Goal: Transaction & Acquisition: Purchase product/service

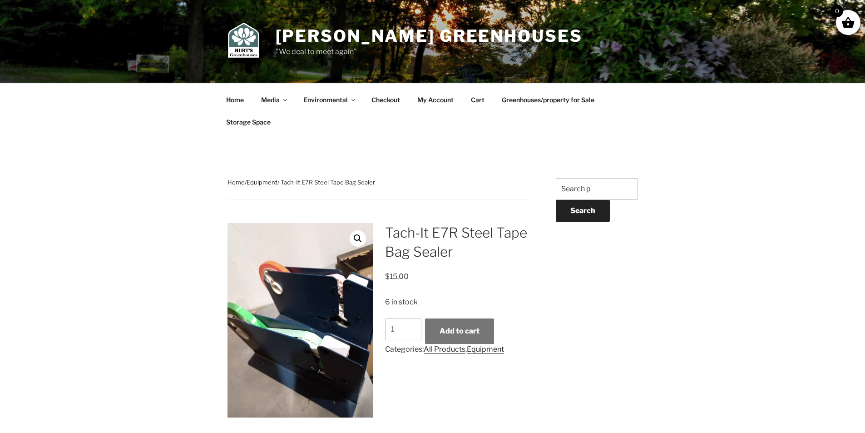
click at [475, 328] on button "Add to cart" at bounding box center [459, 330] width 69 height 25
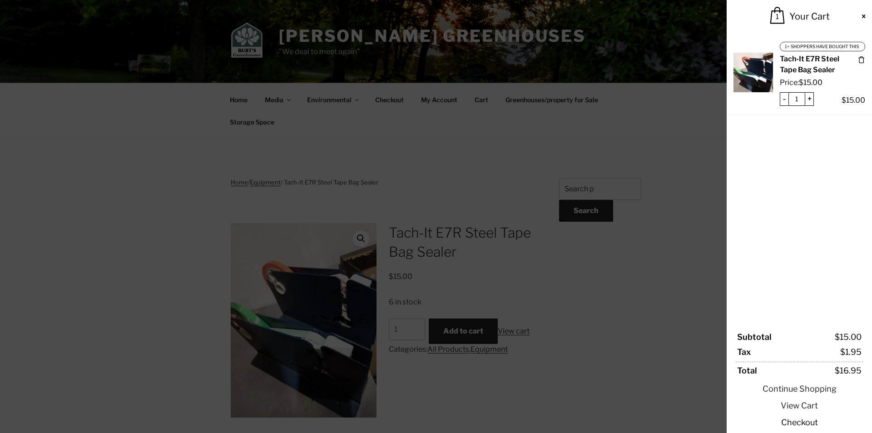
click at [799, 423] on link "Checkout" at bounding box center [799, 422] width 127 height 12
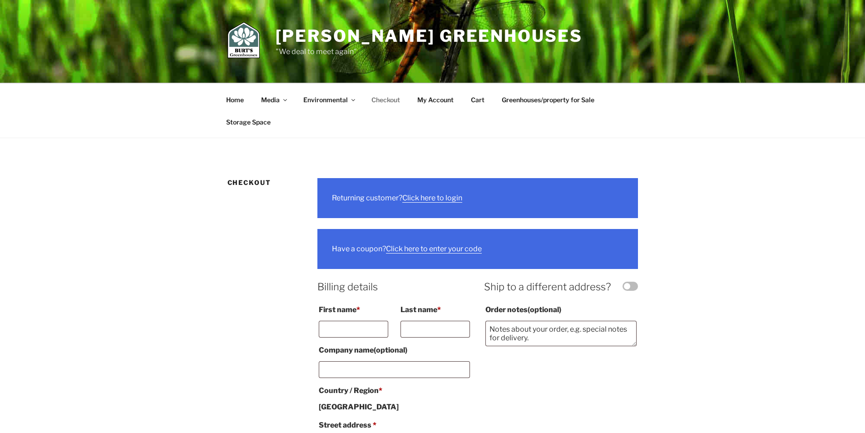
select select "ON"
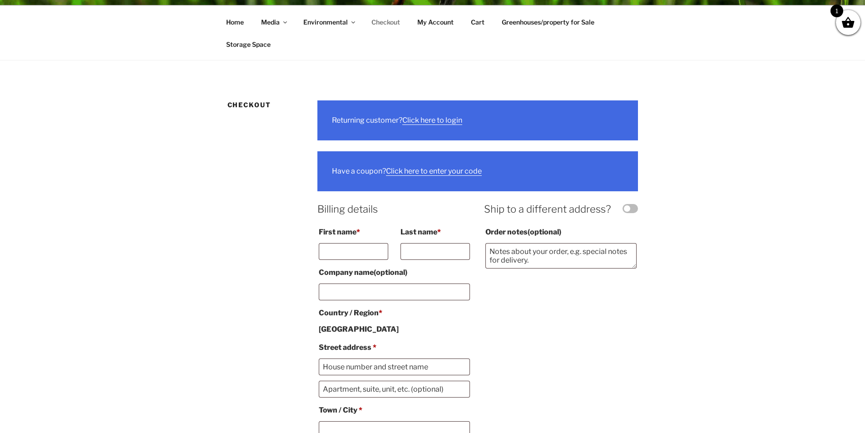
scroll to position [91, 0]
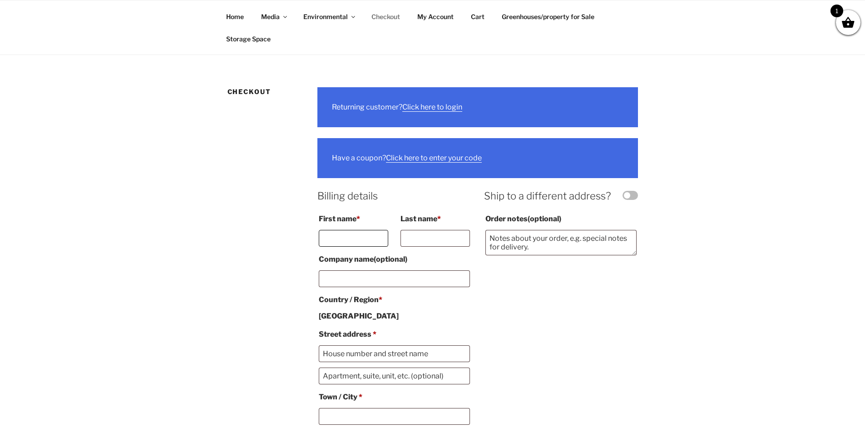
click at [352, 243] on input "First name *" at bounding box center [353, 238] width 69 height 17
paste input "[PERSON_NAME]"
click at [368, 235] on input "[PERSON_NAME]" at bounding box center [353, 238] width 69 height 17
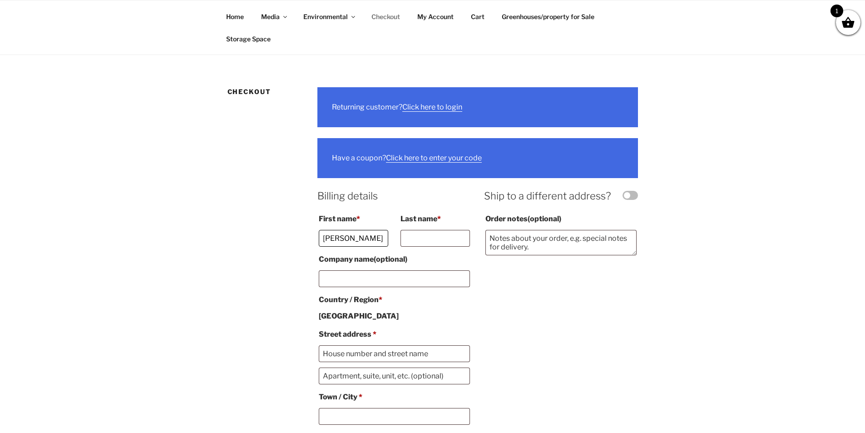
scroll to position [0, 0]
type input "[PERSON_NAME]"
paste input "[PERSON_NAME]"
click at [432, 236] on input "[PERSON_NAME]" at bounding box center [435, 238] width 69 height 17
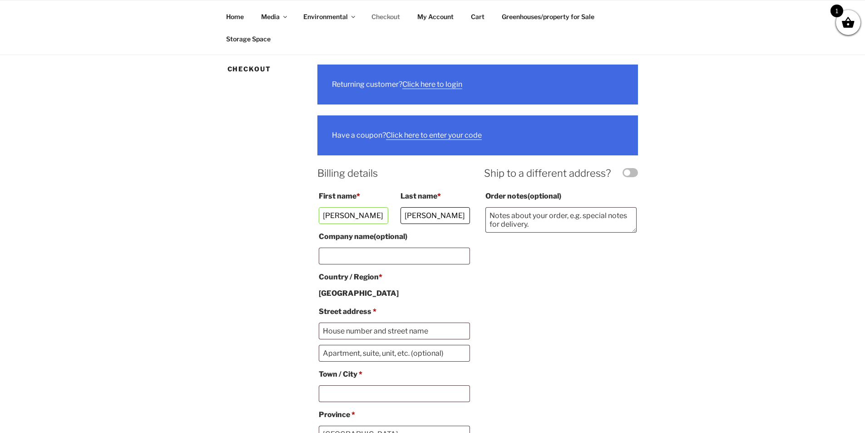
scroll to position [136, 0]
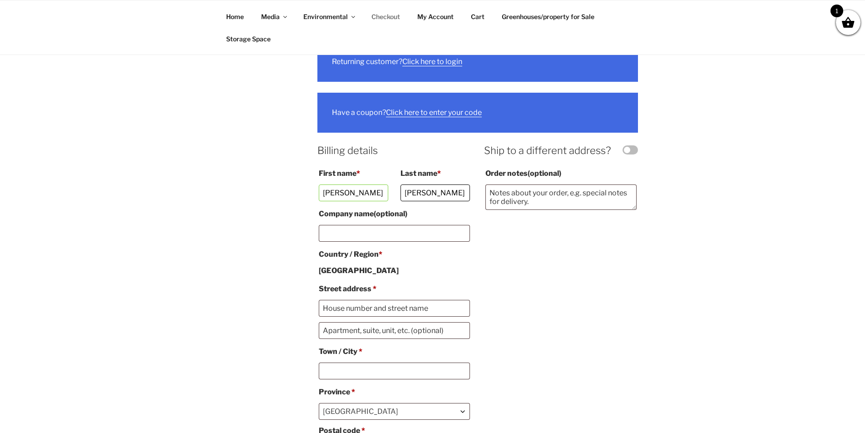
type input "[PERSON_NAME]"
click at [350, 305] on input "Street address *" at bounding box center [394, 308] width 151 height 17
paste input "[STREET_ADDRESS][PERSON_NAME]"
type input "[STREET_ADDRESS][PERSON_NAME]"
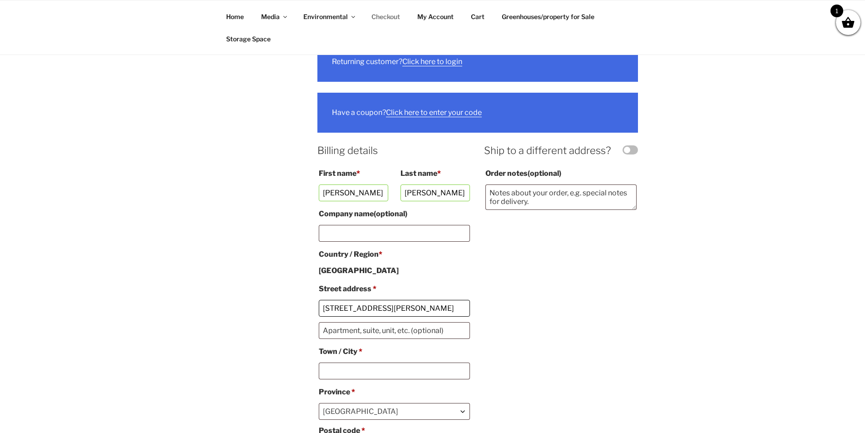
click at [456, 311] on input "[STREET_ADDRESS][PERSON_NAME]" at bounding box center [394, 308] width 151 height 17
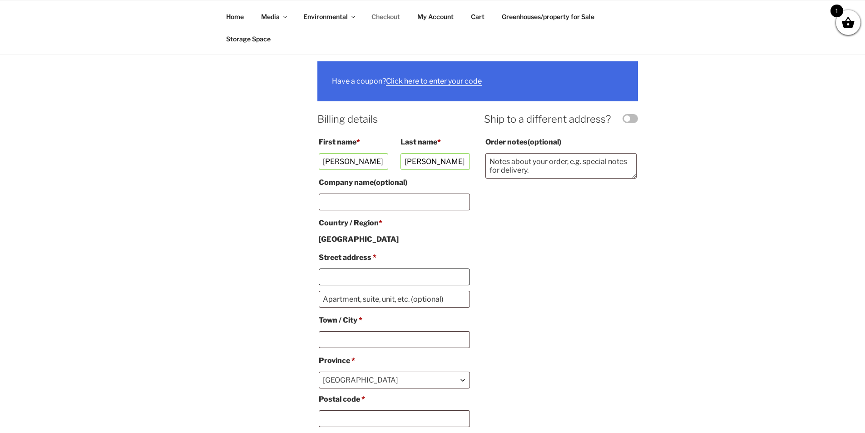
scroll to position [182, 0]
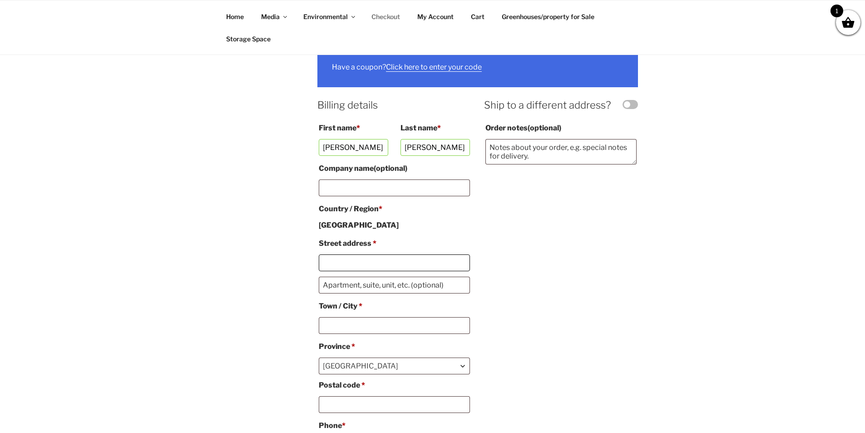
paste input "[STREET_ADDRESS][PERSON_NAME]"
click at [461, 258] on input "[STREET_ADDRESS][PERSON_NAME]" at bounding box center [394, 262] width 151 height 17
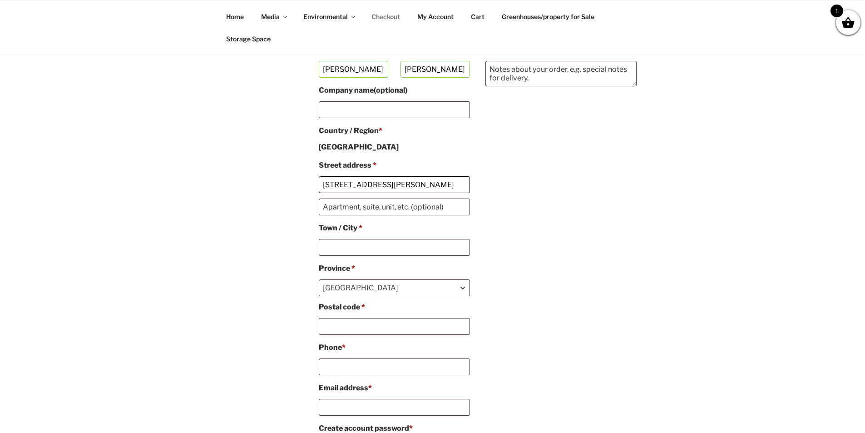
scroll to position [273, 0]
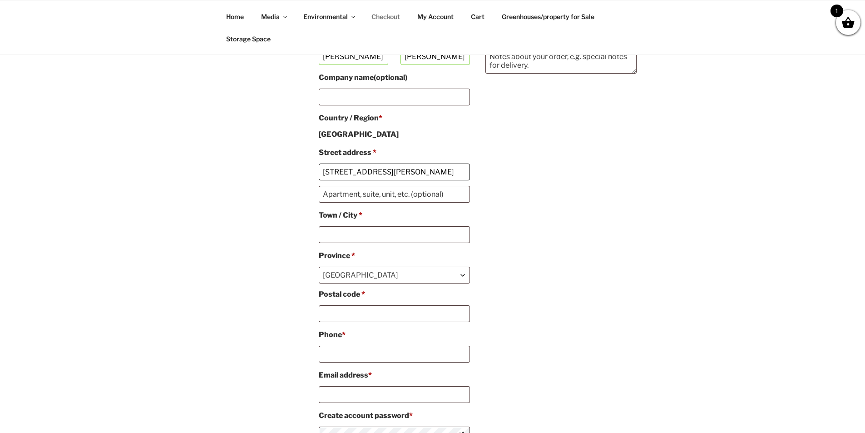
type input "[STREET_ADDRESS][PERSON_NAME]"
click at [351, 313] on input "Postal code *" at bounding box center [394, 313] width 151 height 17
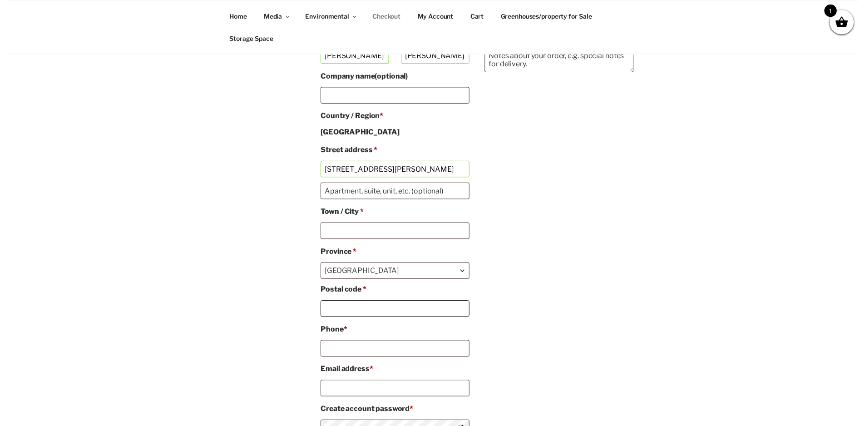
scroll to position [0, 0]
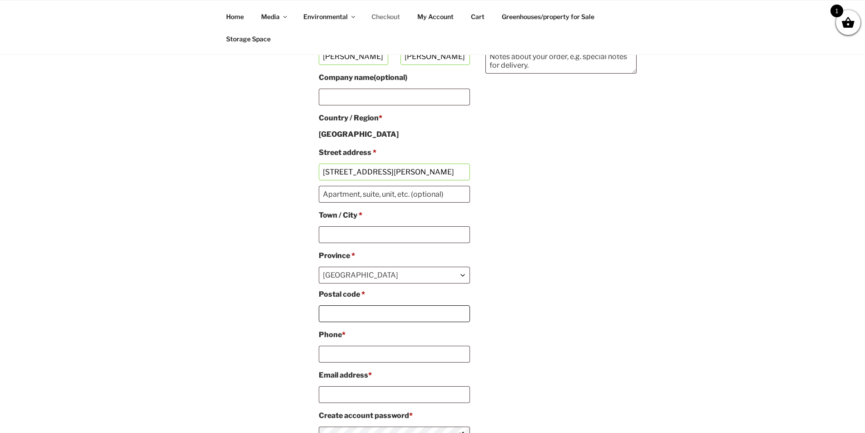
paste input "31792"
type input "31792"
click at [420, 169] on input "[STREET_ADDRESS][PERSON_NAME]" at bounding box center [394, 172] width 151 height 17
type input "[STREET_ADDRESS][PERSON_NAME]"
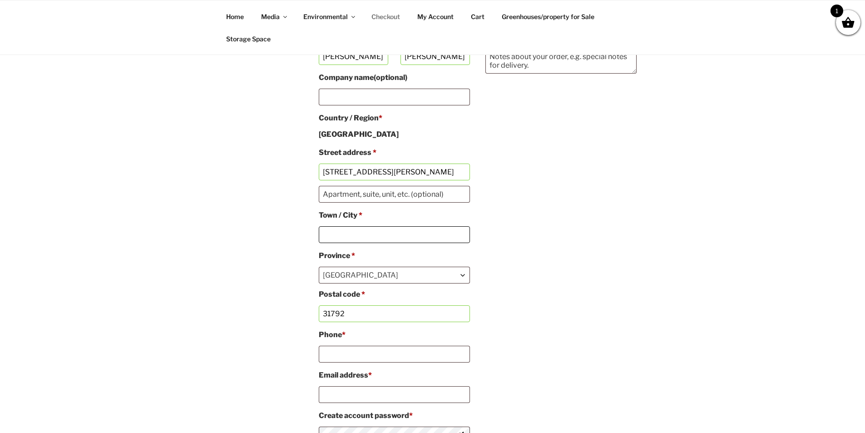
click at [375, 234] on input "Town / City *" at bounding box center [394, 234] width 151 height 17
paste input "THOMASVILLE"
type input "THOMASVILLE"
click at [362, 279] on span "[GEOGRAPHIC_DATA]" at bounding box center [394, 275] width 150 height 16
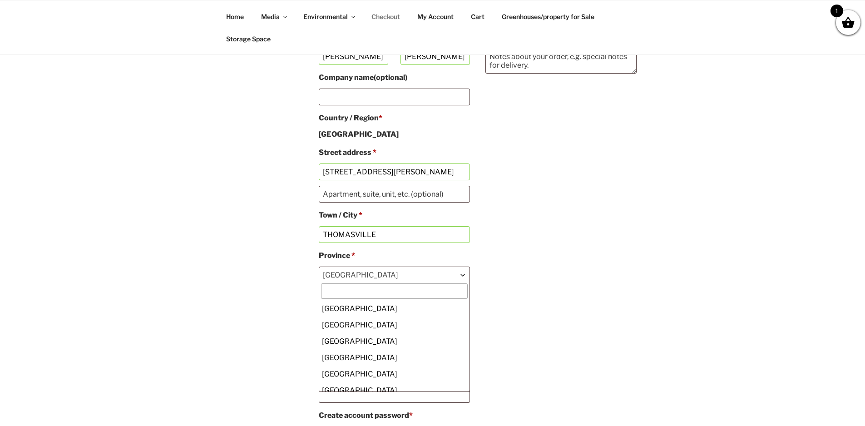
scroll to position [98, 0]
type input "g"
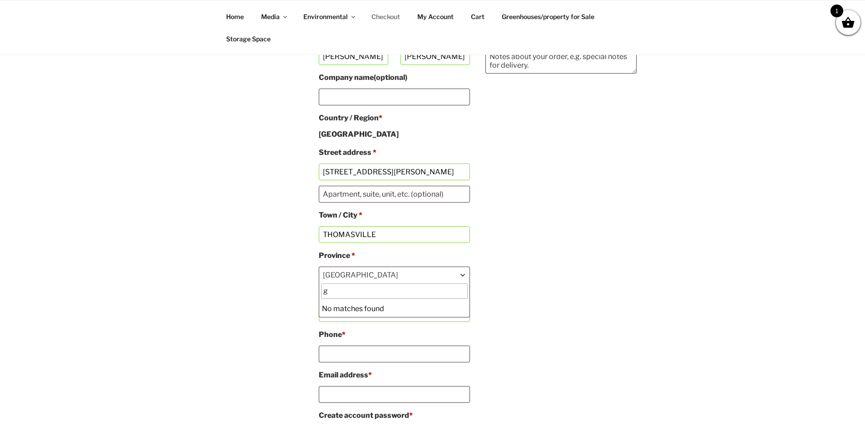
scroll to position [0, 0]
click at [351, 293] on input "g" at bounding box center [394, 290] width 146 height 15
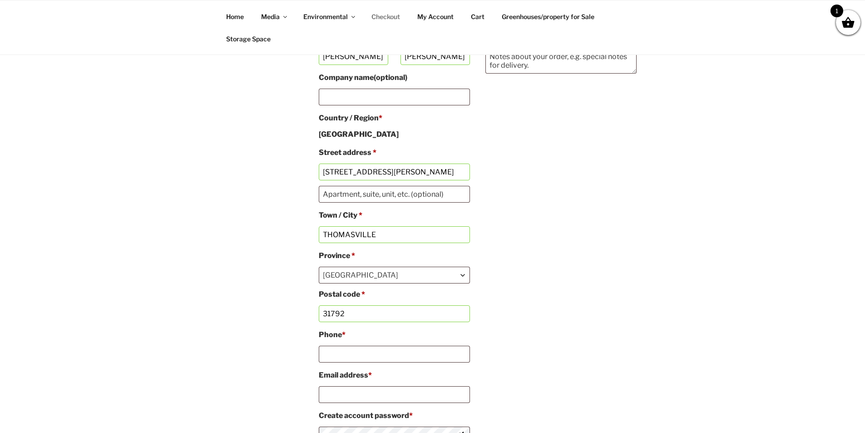
click at [529, 317] on div "Billing details First name * [PERSON_NAME] Last name * [PERSON_NAME] Company na…" at bounding box center [477, 227] width 320 height 440
click at [411, 279] on span "[GEOGRAPHIC_DATA]" at bounding box center [394, 275] width 150 height 16
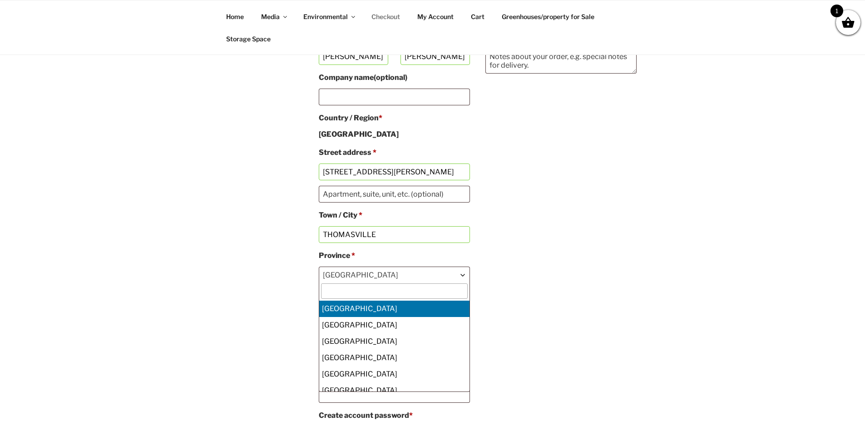
click at [550, 258] on div "Billing details First name * [PERSON_NAME] Last name * [PERSON_NAME] Company na…" at bounding box center [477, 227] width 320 height 440
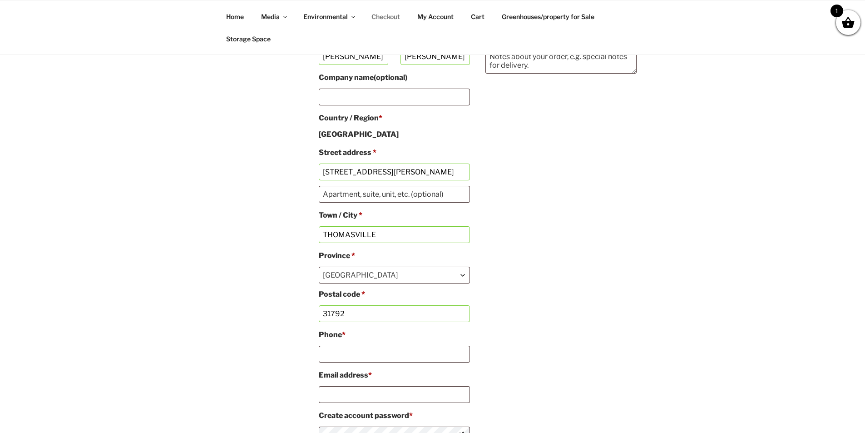
click at [340, 132] on strong "[GEOGRAPHIC_DATA]" at bounding box center [359, 134] width 80 height 9
